Goal: Check status: Check status

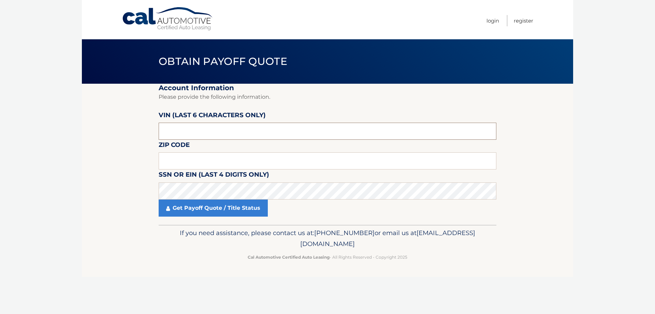
click at [201, 129] on input "text" at bounding box center [328, 131] width 338 height 17
click at [195, 153] on input "text" at bounding box center [328, 160] width 338 height 17
type input "33139"
click at [191, 209] on link "Get Payoff Quote / Title Status" at bounding box center [213, 207] width 109 height 17
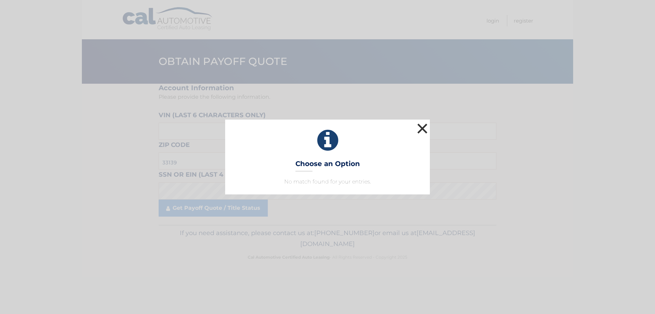
click at [425, 125] on button "×" at bounding box center [423, 129] width 14 height 14
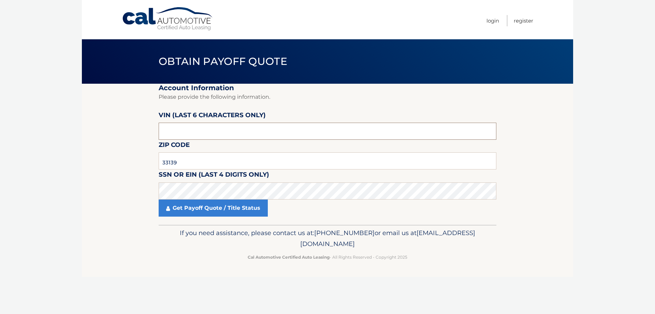
click at [187, 133] on input "text" at bounding box center [328, 131] width 338 height 17
drag, startPoint x: 229, startPoint y: 129, endPoint x: 143, endPoint y: 140, distance: 86.6
click at [149, 140] on section "Account Information Please provide the following information. VIN (last 6 chara…" at bounding box center [327, 154] width 491 height 141
type input "P87002"
paste input "700288"
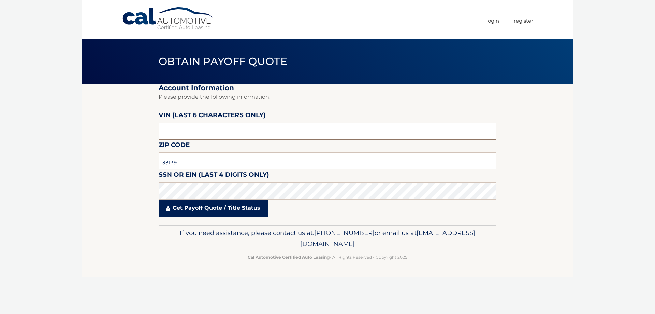
type input "700288"
click button "For Originating Dealer" at bounding box center [0, 0] width 0 height 0
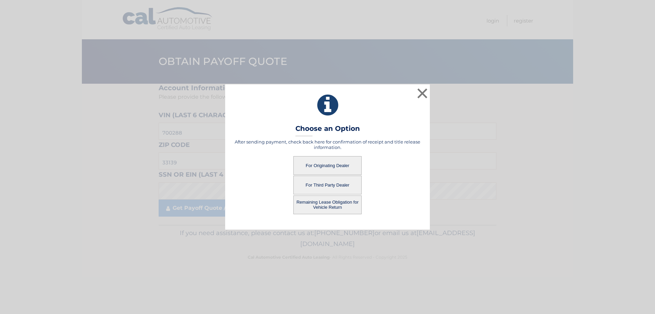
click at [331, 166] on button "For Originating Dealer" at bounding box center [328, 165] width 68 height 19
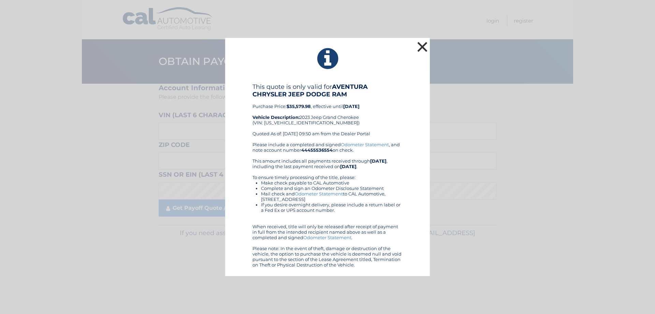
click at [423, 45] on button "×" at bounding box center [423, 47] width 14 height 14
